Goal: Information Seeking & Learning: Learn about a topic

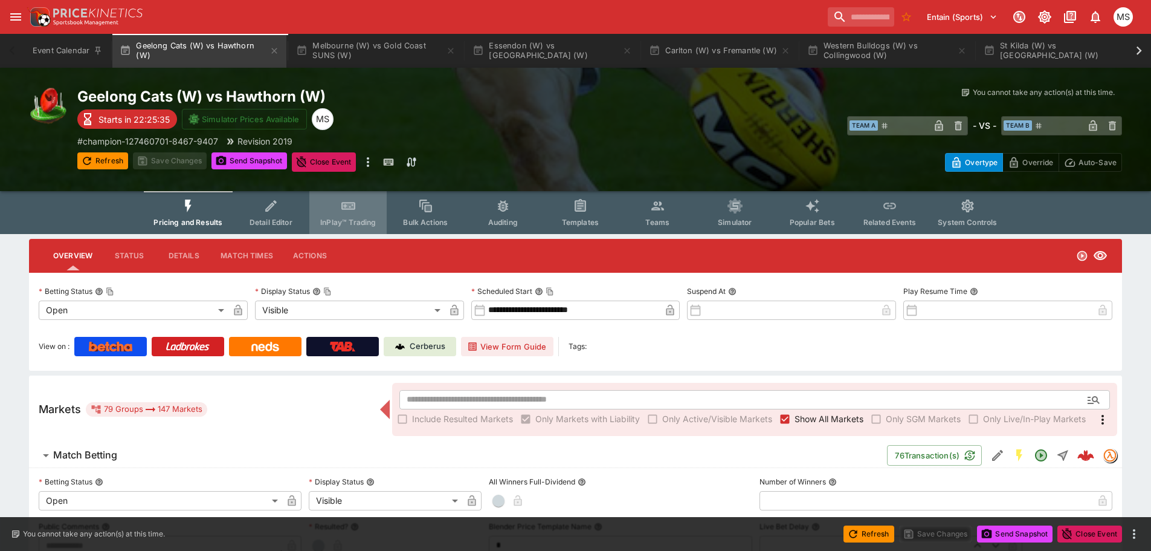
click at [355, 209] on icon "Event type filters" at bounding box center [348, 206] width 14 height 8
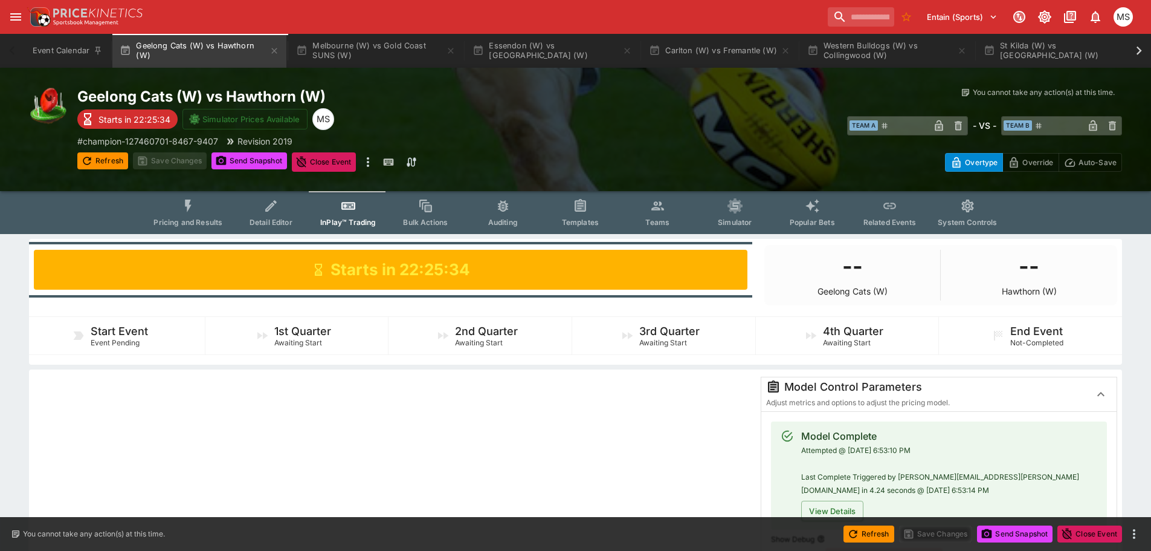
click at [644, 227] on button "Teams" at bounding box center [657, 212] width 77 height 43
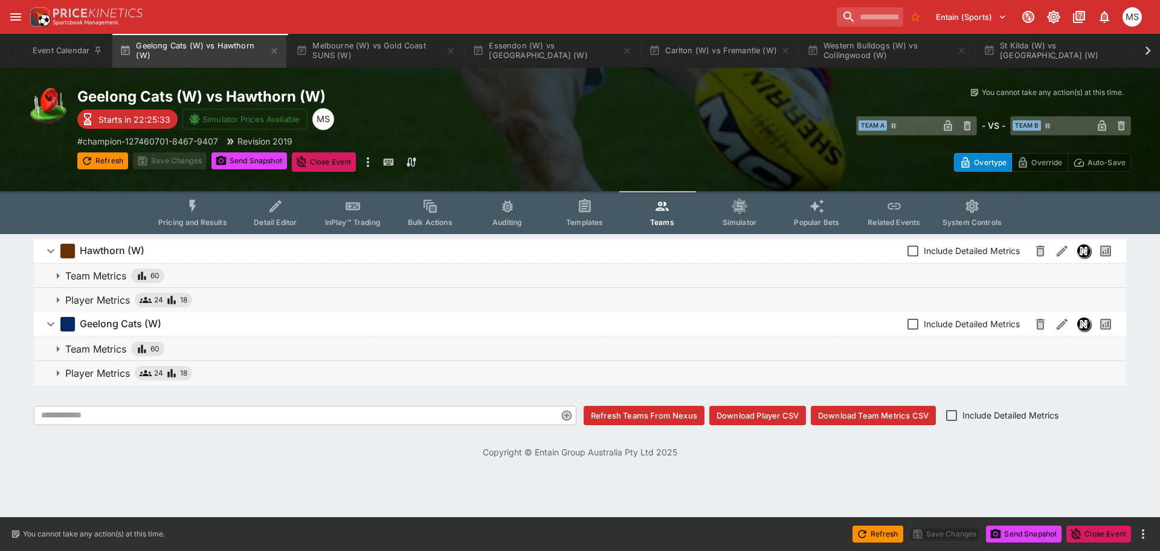
click at [115, 306] on p "Player Metrics" at bounding box center [97, 299] width 65 height 15
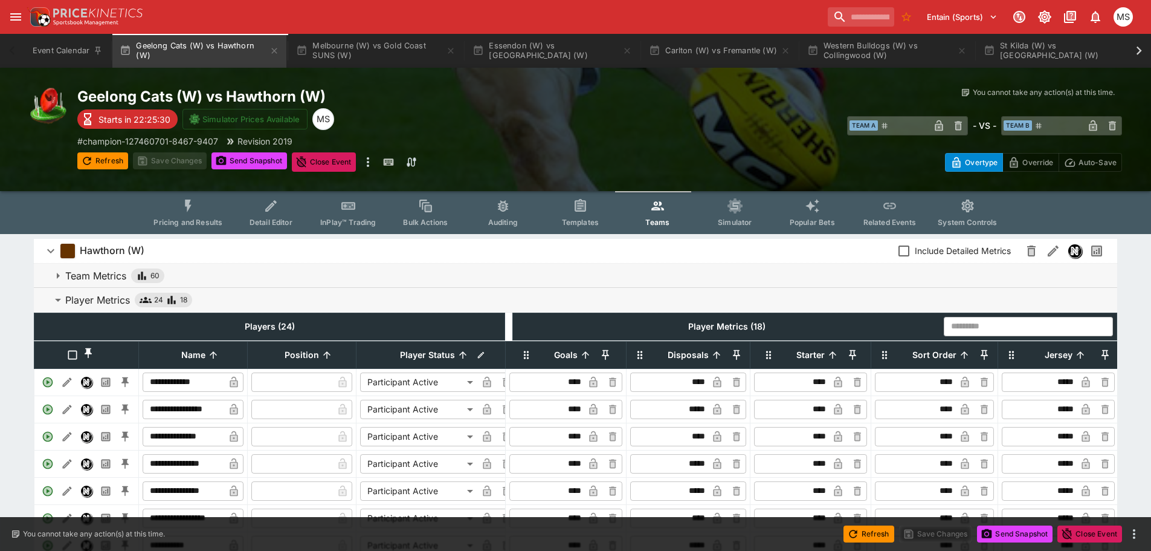
click at [115, 306] on p "Player Metrics" at bounding box center [97, 299] width 65 height 15
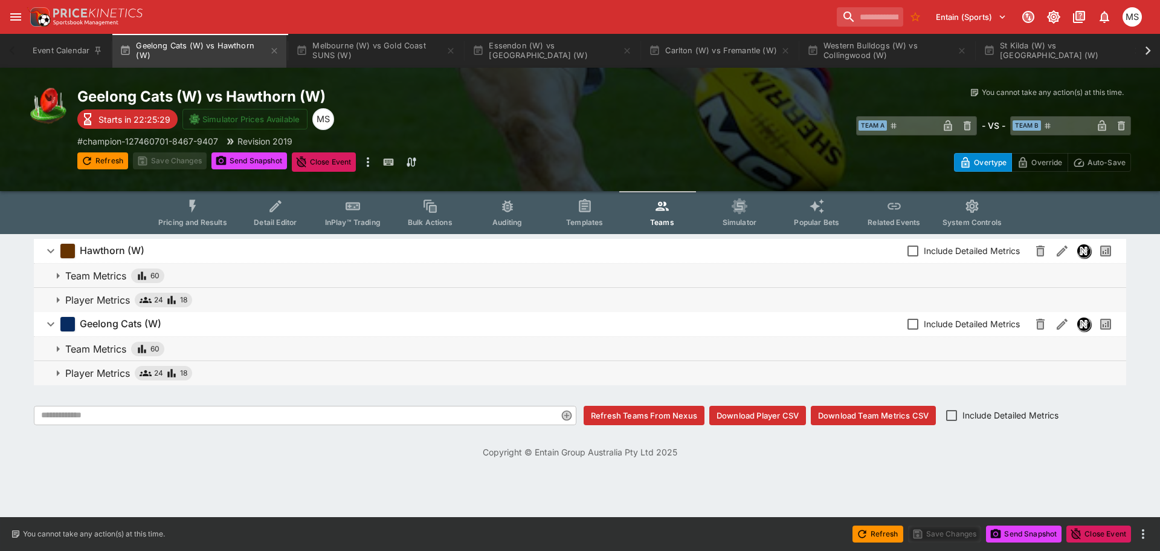
click at [179, 219] on span "Pricing and Results" at bounding box center [192, 222] width 69 height 9
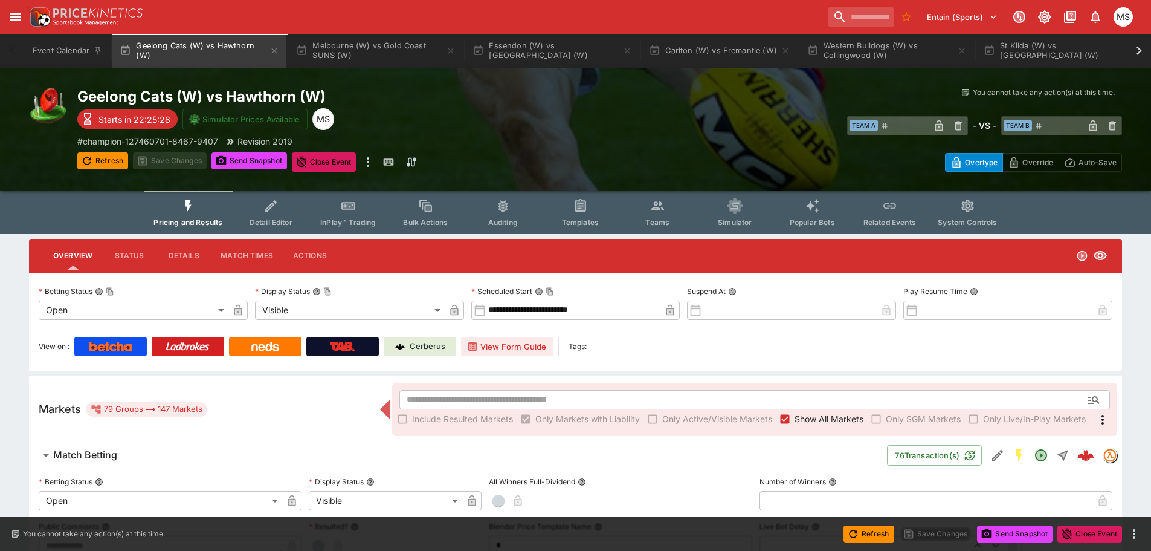
click at [132, 460] on span "Match Betting" at bounding box center [465, 454] width 824 height 13
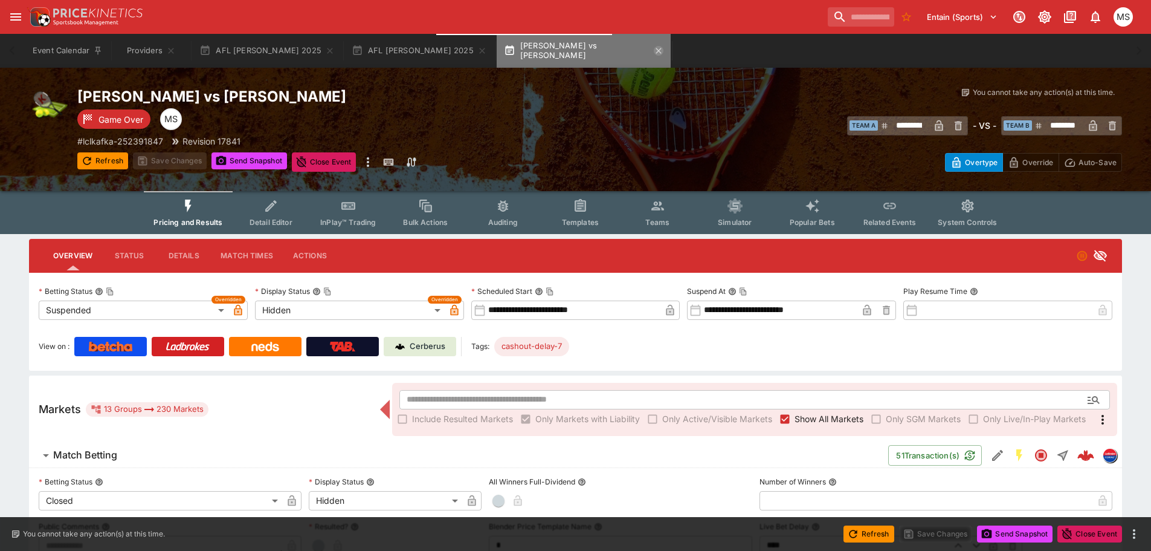
click at [656, 53] on icon "button" at bounding box center [658, 50] width 5 height 5
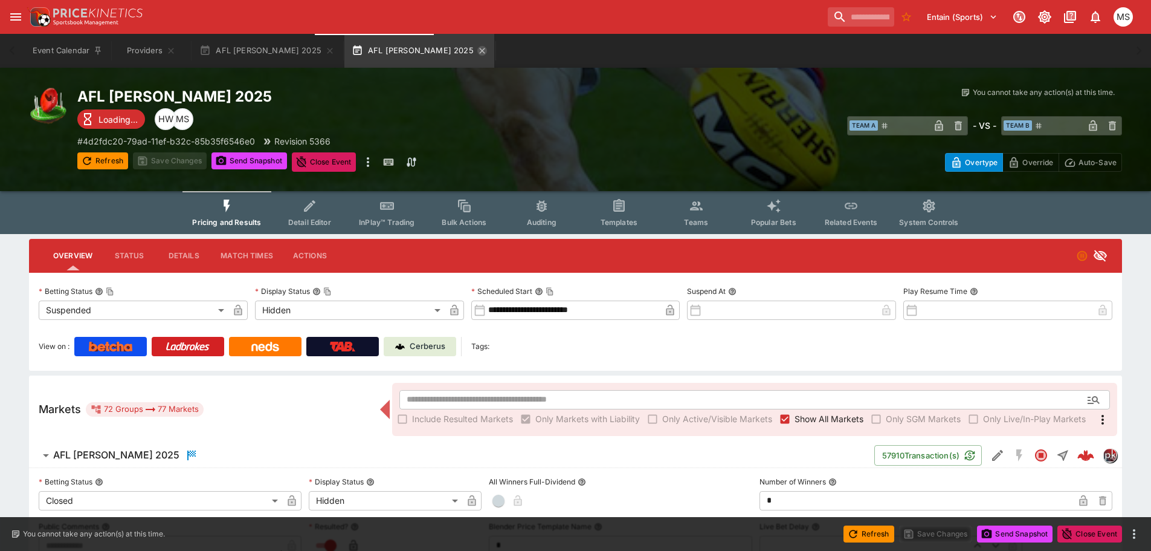
click at [477, 48] on icon "button" at bounding box center [482, 51] width 10 height 10
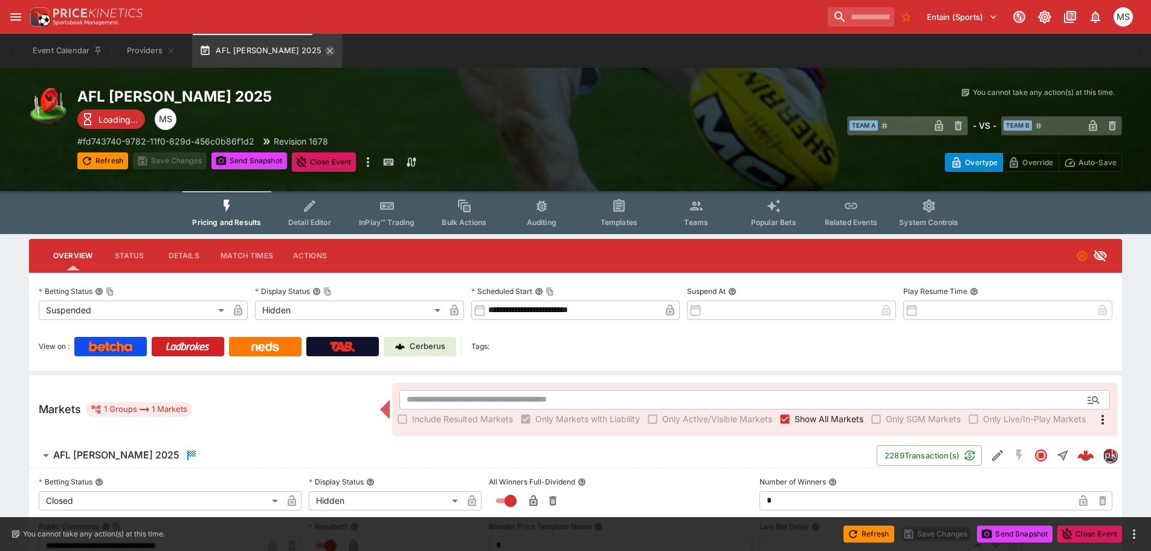
click at [325, 48] on icon "button" at bounding box center [330, 51] width 10 height 10
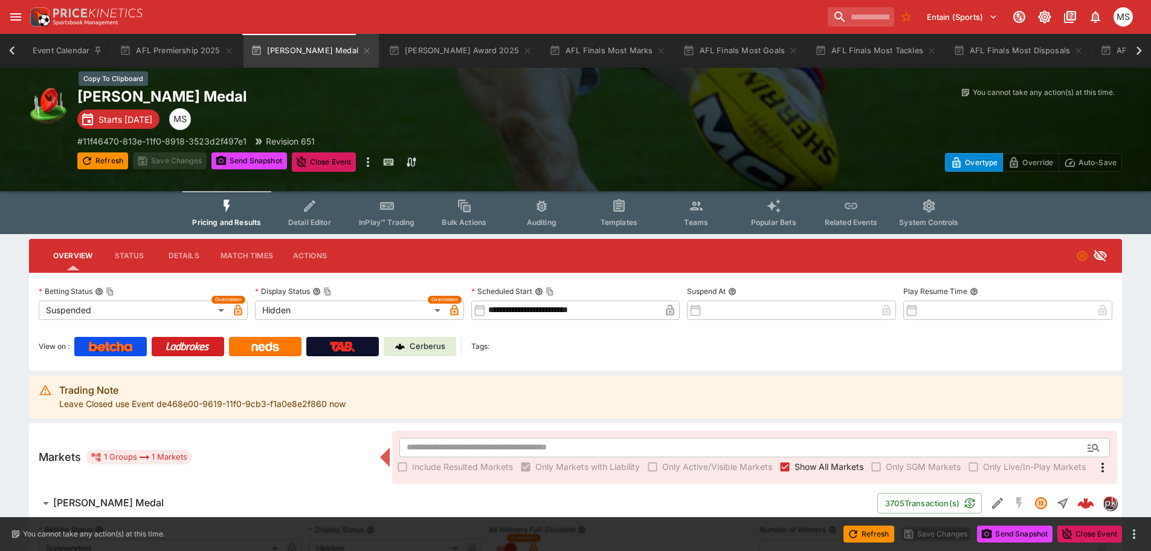
scroll to position [0, 63]
